Goal: Navigation & Orientation: Find specific page/section

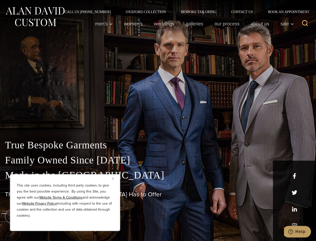
click at [158, 120] on div "True Bespoke Garments Family Owned Since [DATE] Made in [GEOGRAPHIC_DATA] The B…" at bounding box center [158, 176] width 316 height 128
click at [115, 178] on button "Close" at bounding box center [115, 178] width 6 height 6
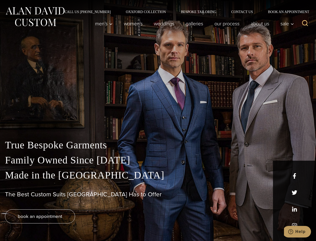
click at [65, 224] on div "True Bespoke Garments Family Owned Since [DATE] Made in [GEOGRAPHIC_DATA] The B…" at bounding box center [158, 188] width 316 height 103
click at [305, 24] on icon "Search" at bounding box center [305, 23] width 7 height 7
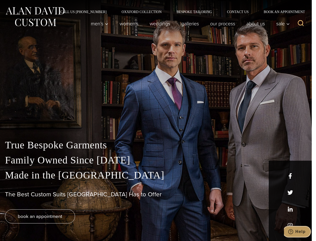
click at [294, 231] on icon "Help" at bounding box center [291, 231] width 5 height 5
